Goal: Complete application form

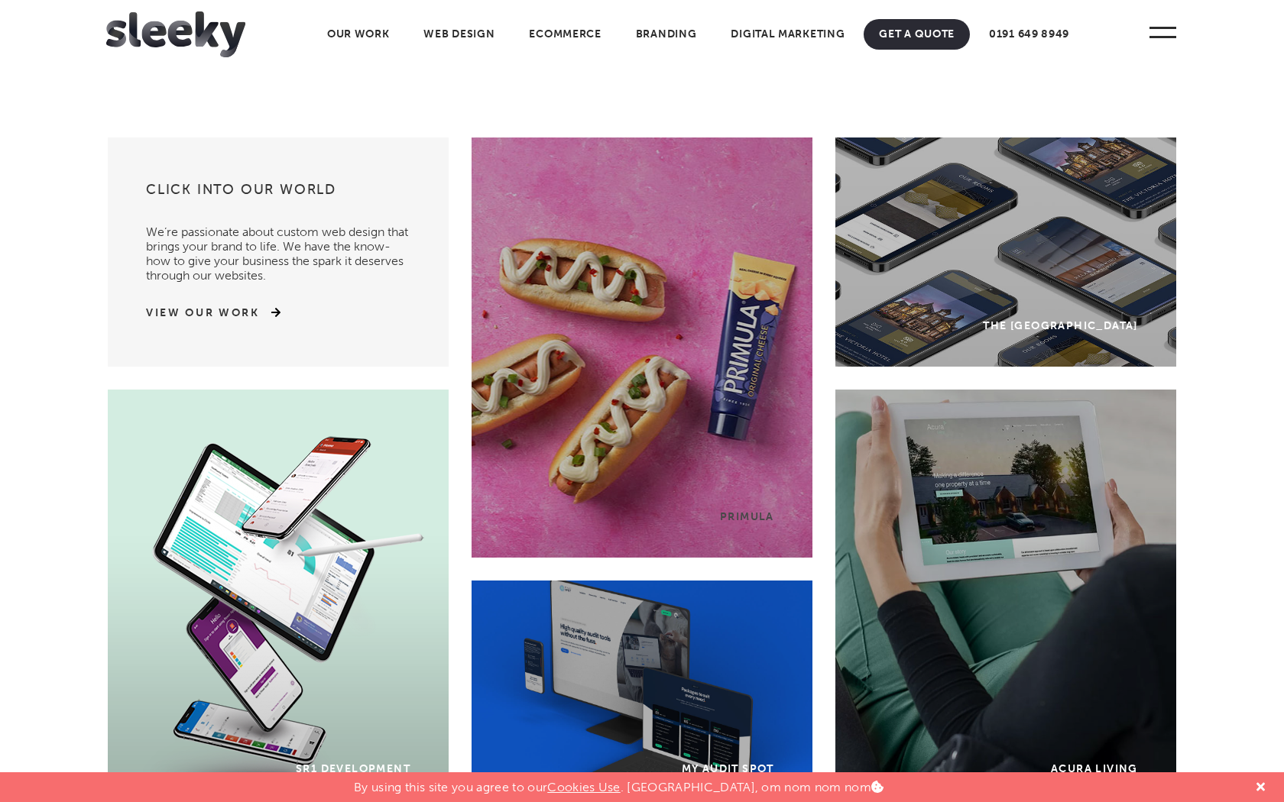
scroll to position [4534, 0]
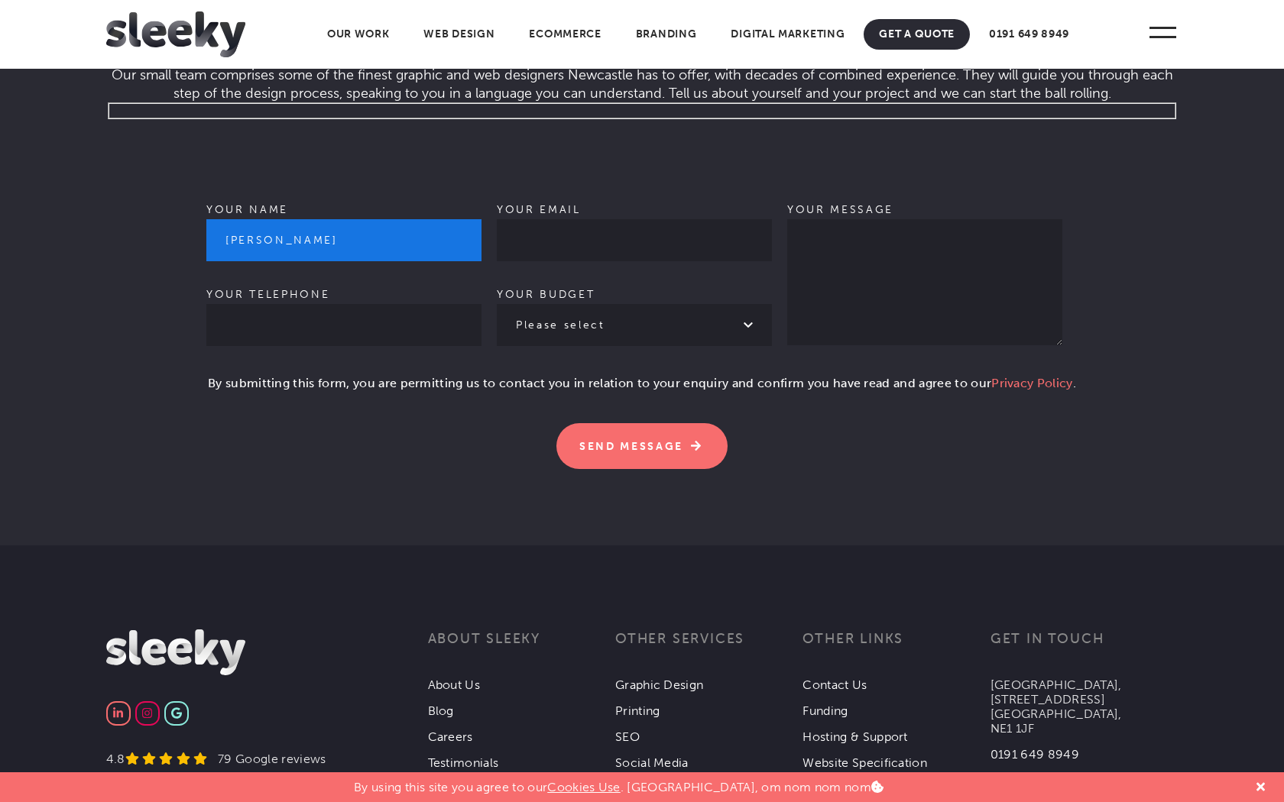
type input "[PERSON_NAME]"
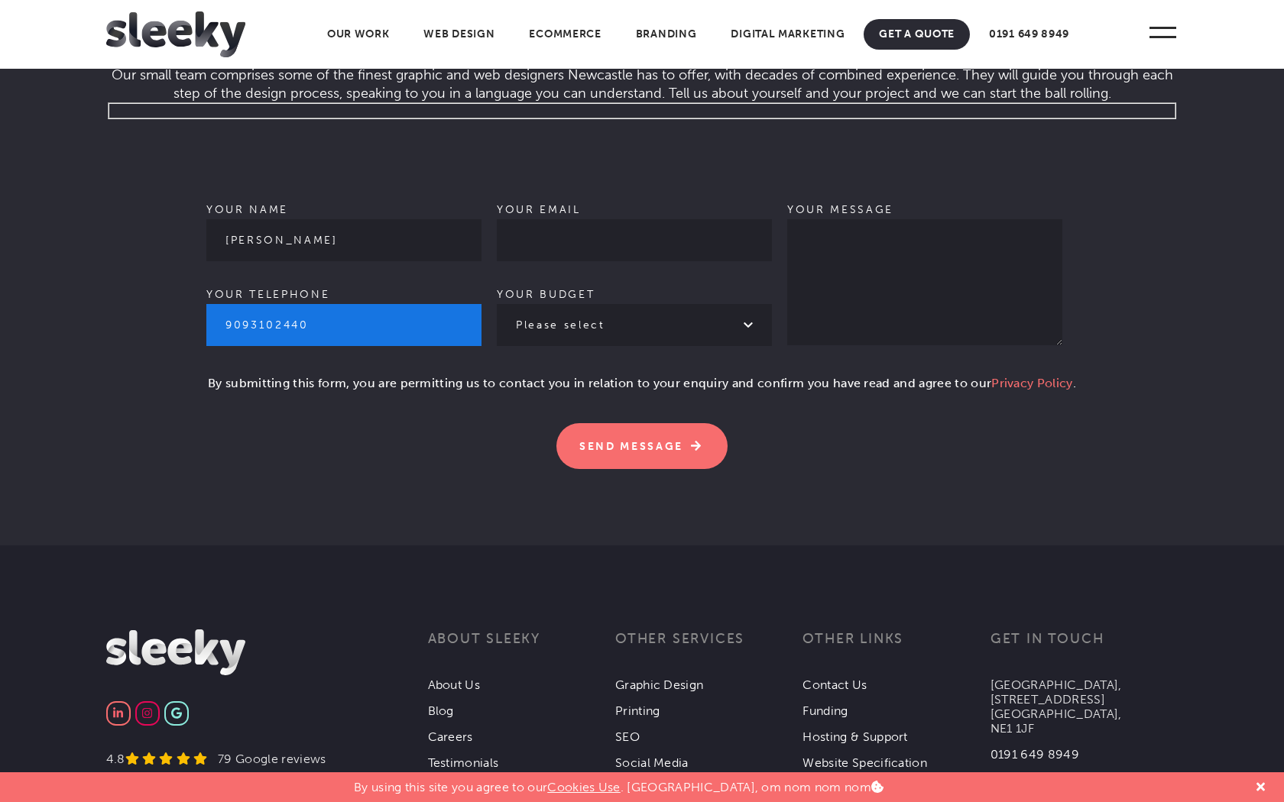
type input "9093102440"
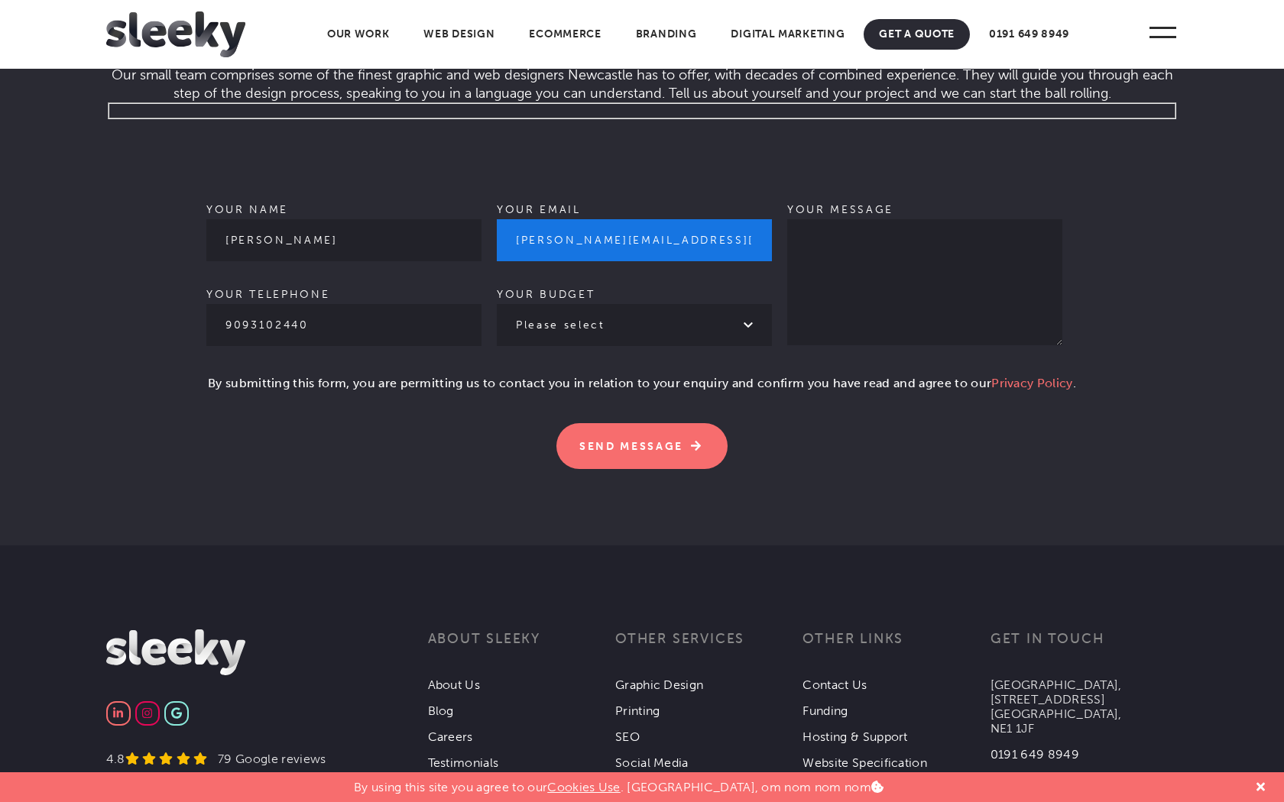
type input "[PERSON_NAME][EMAIL_ADDRESS][DOMAIN_NAME]"
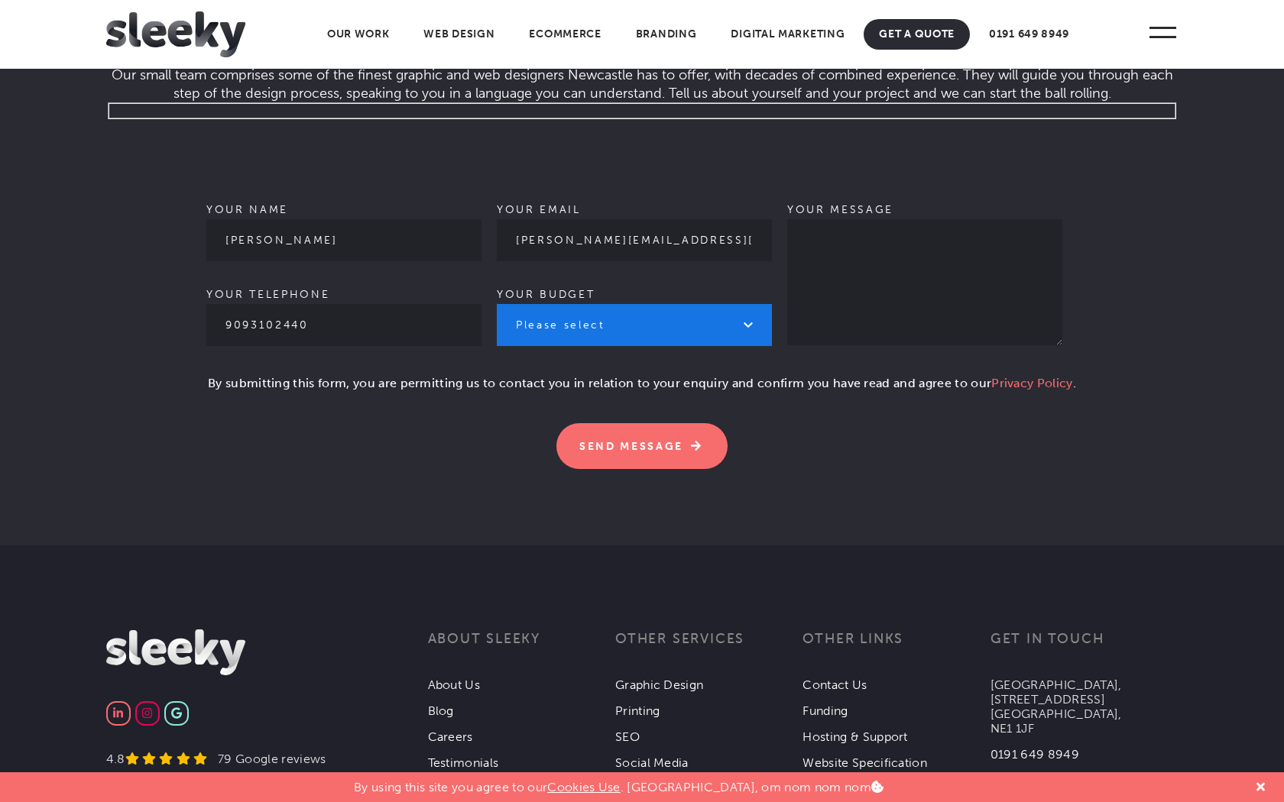
select select "More than £10k"
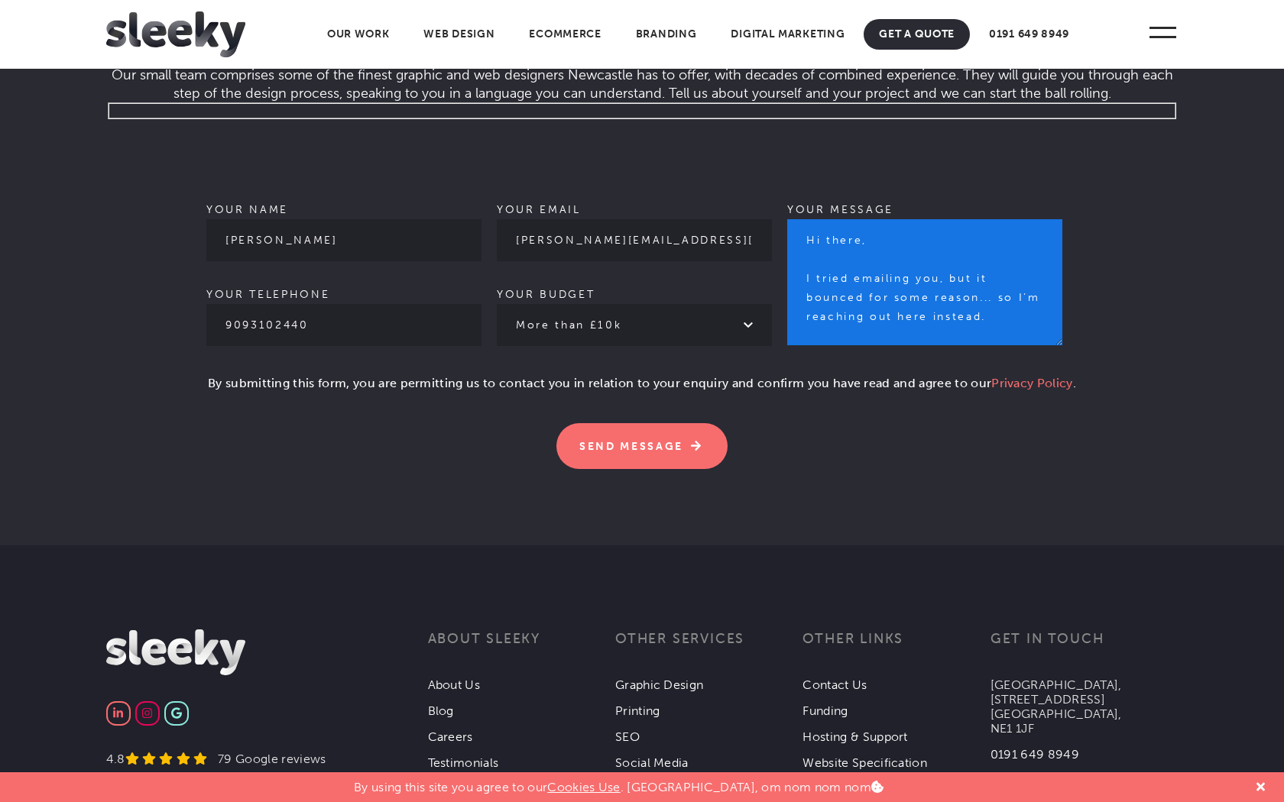
scroll to position [245, 0]
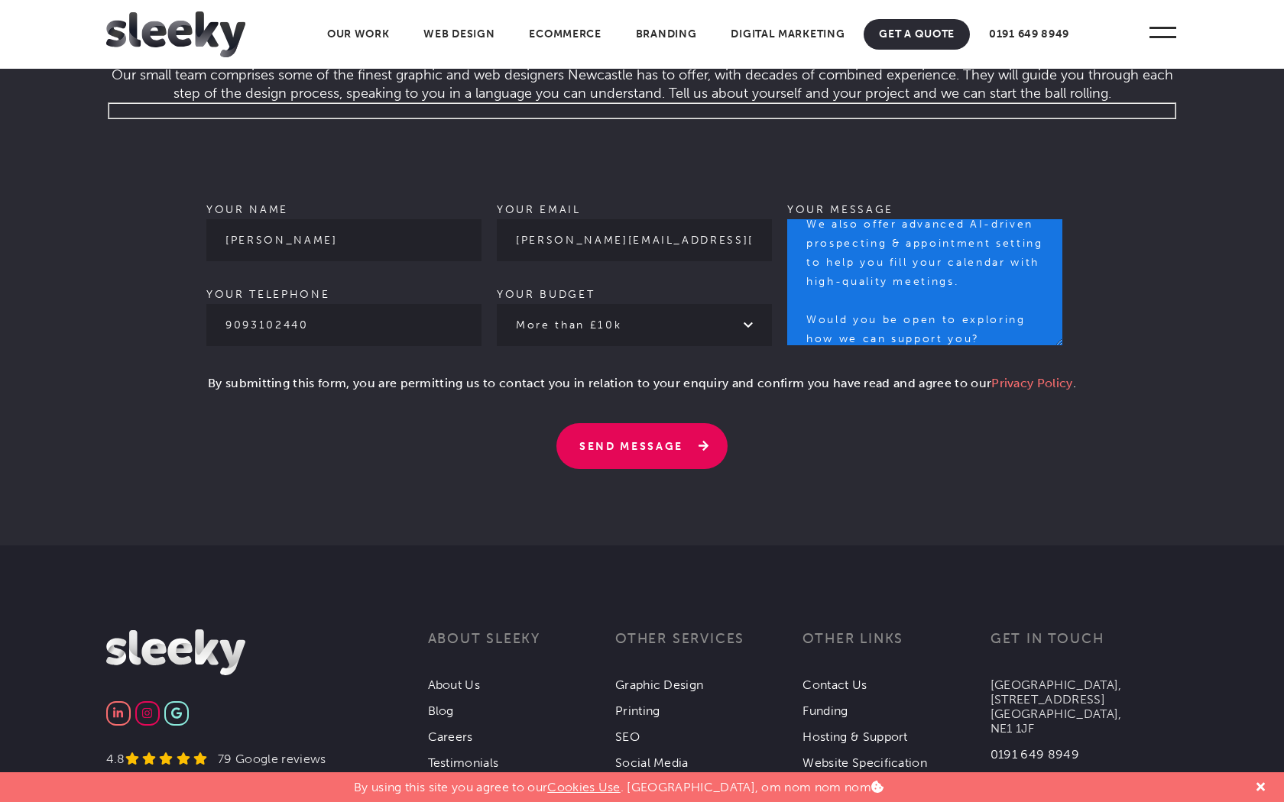
type textarea "Hi there, I tried emailing you, but it bounced for some reason... so I’m reachi…"
click at [641, 469] on input "Send Message" at bounding box center [641, 446] width 171 height 46
